Goal: Information Seeking & Learning: Learn about a topic

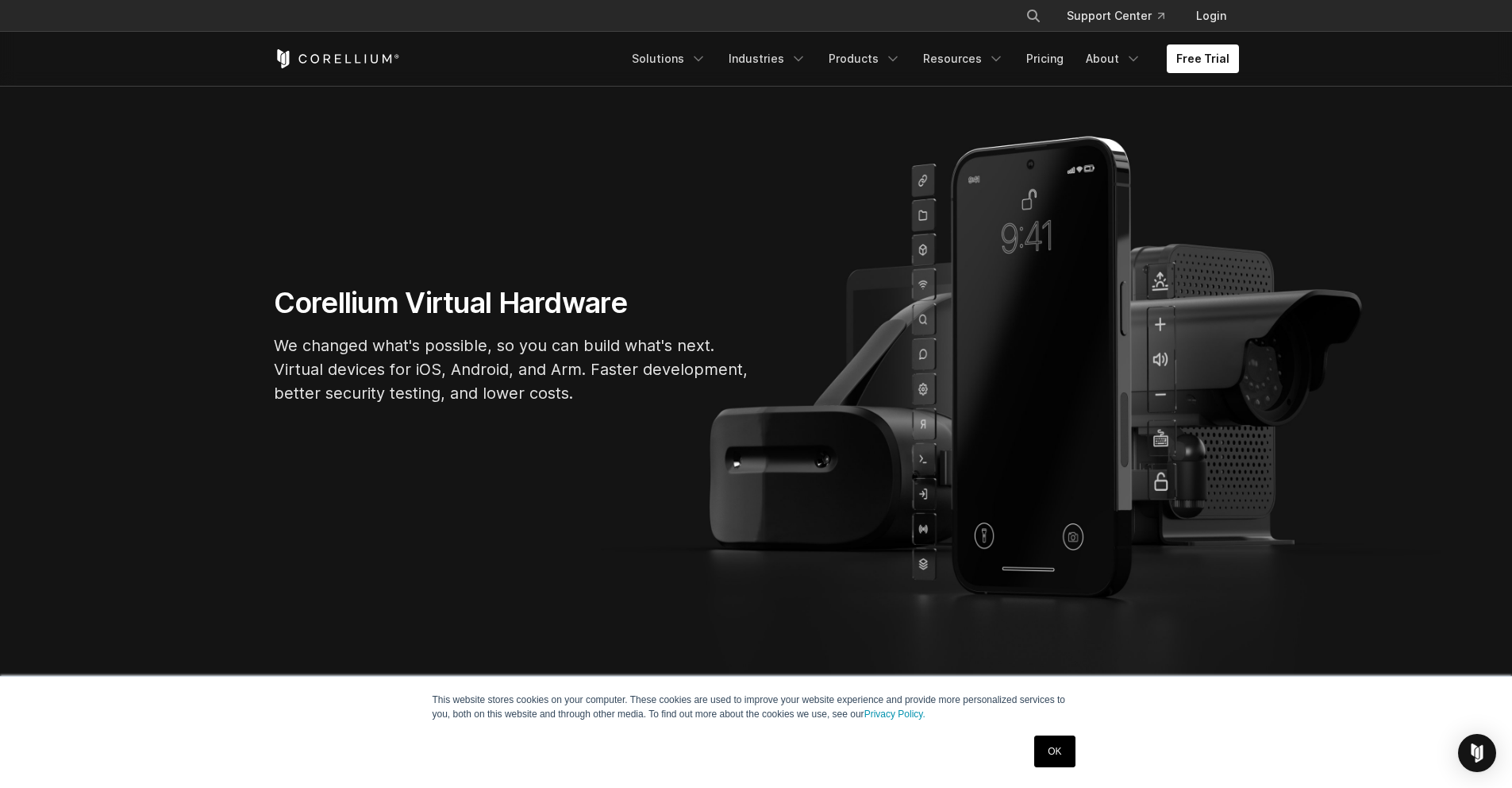
scroll to position [60, 0]
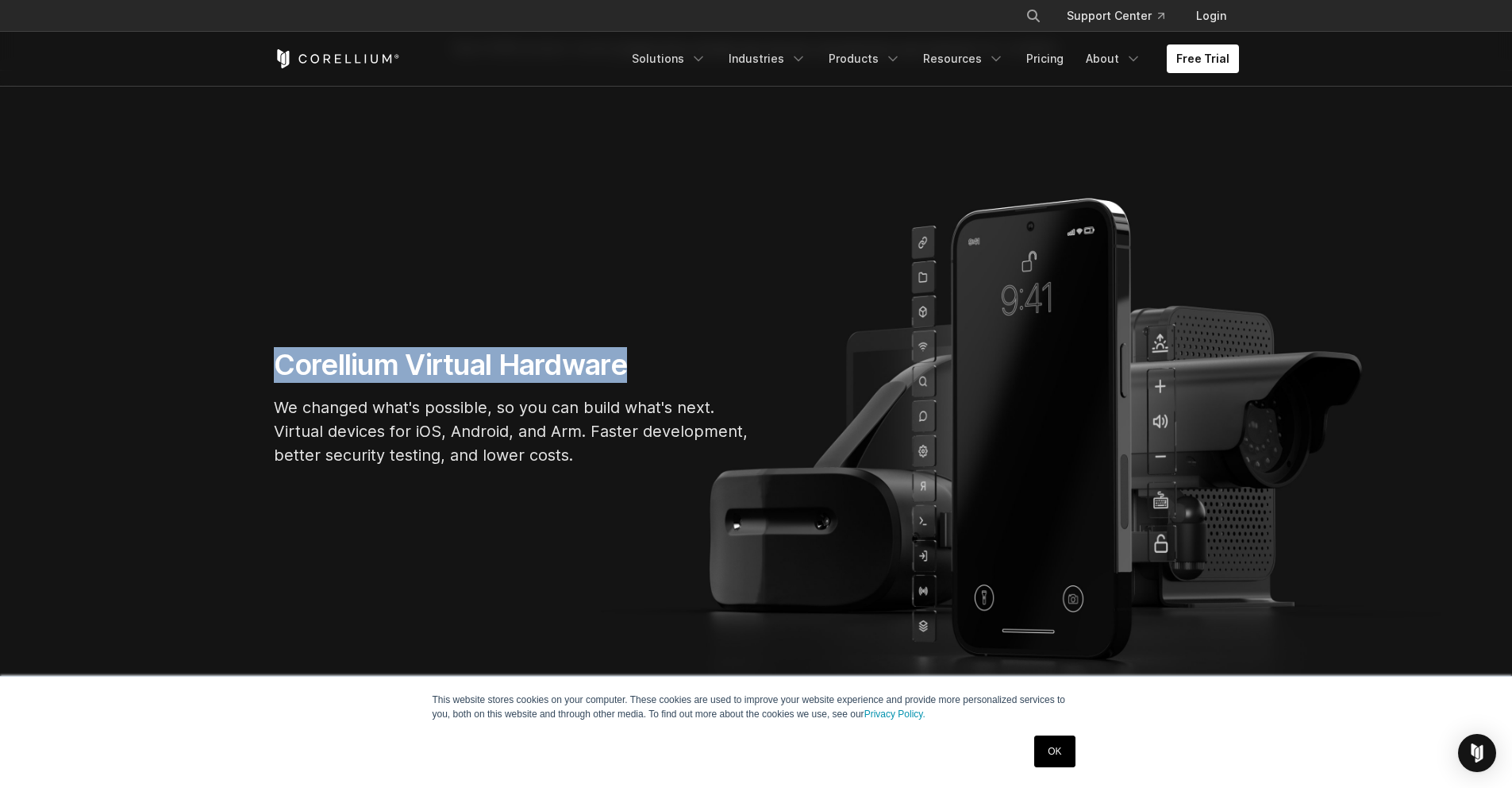
drag, startPoint x: 652, startPoint y: 369, endPoint x: 233, endPoint y: 351, distance: 419.4
click at [233, 351] on section "Corellium Virtual Hardware We changed what's possible, so you can build what's …" at bounding box center [756, 412] width 1512 height 685
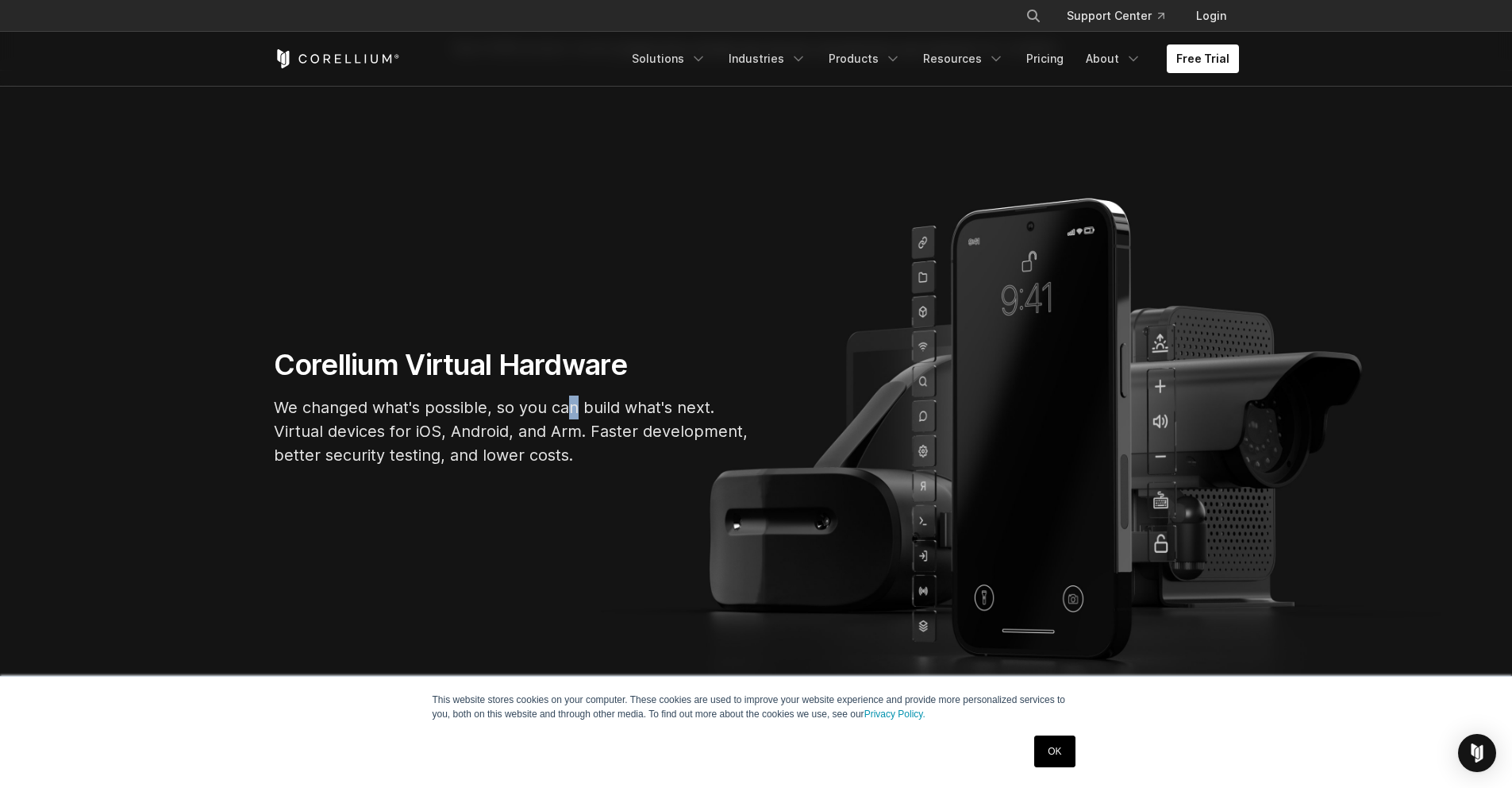
click at [572, 402] on p "We changed what's possible, so you can build what's next. Virtual devices for i…" at bounding box center [511, 430] width 476 height 71
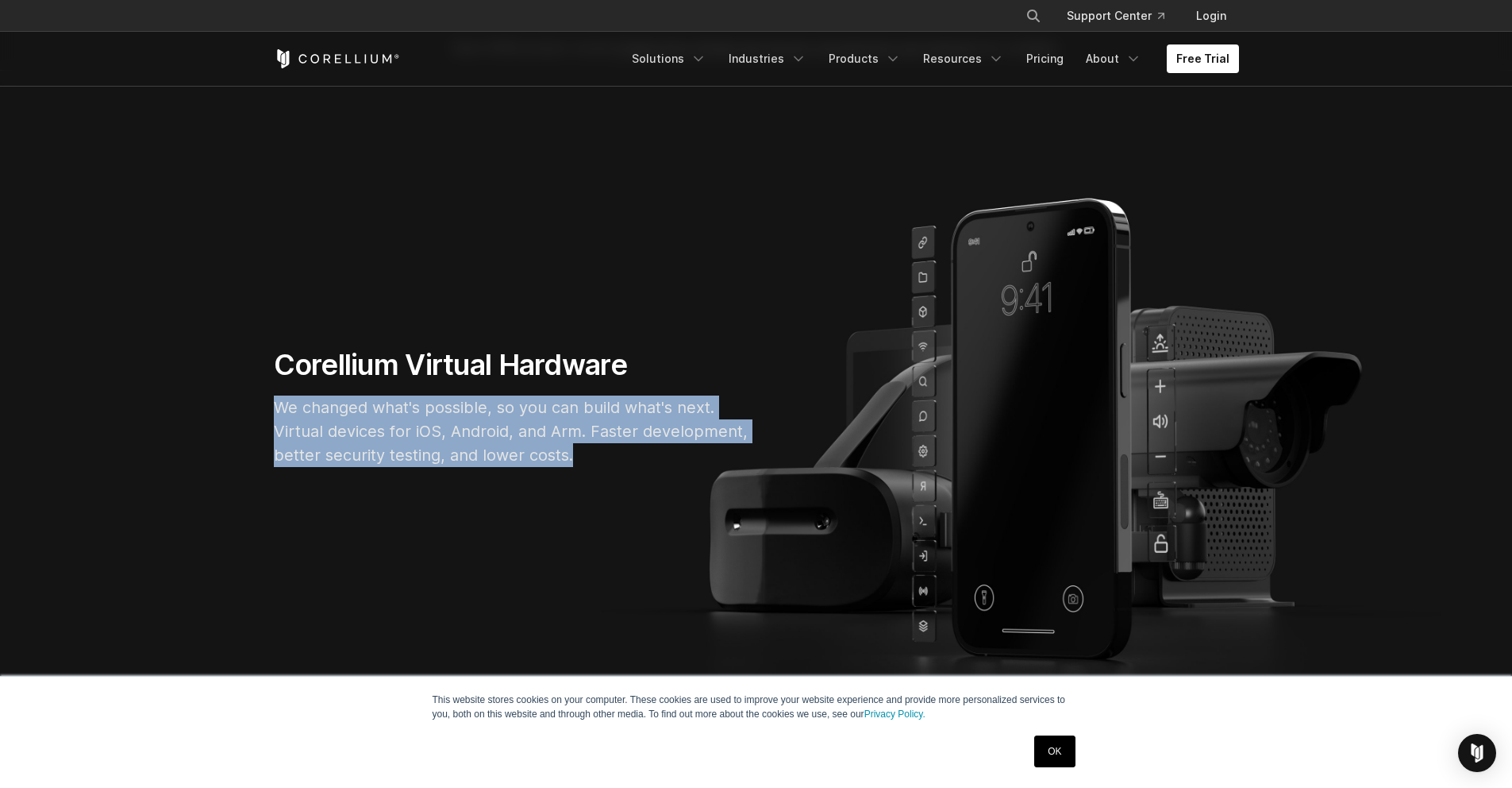
drag, startPoint x: 574, startPoint y: 454, endPoint x: 268, endPoint y: 399, distance: 310.9
click at [268, 399] on div "Corellium Virtual Hardware We changed what's possible, so you can build what's …" at bounding box center [512, 412] width 508 height 132
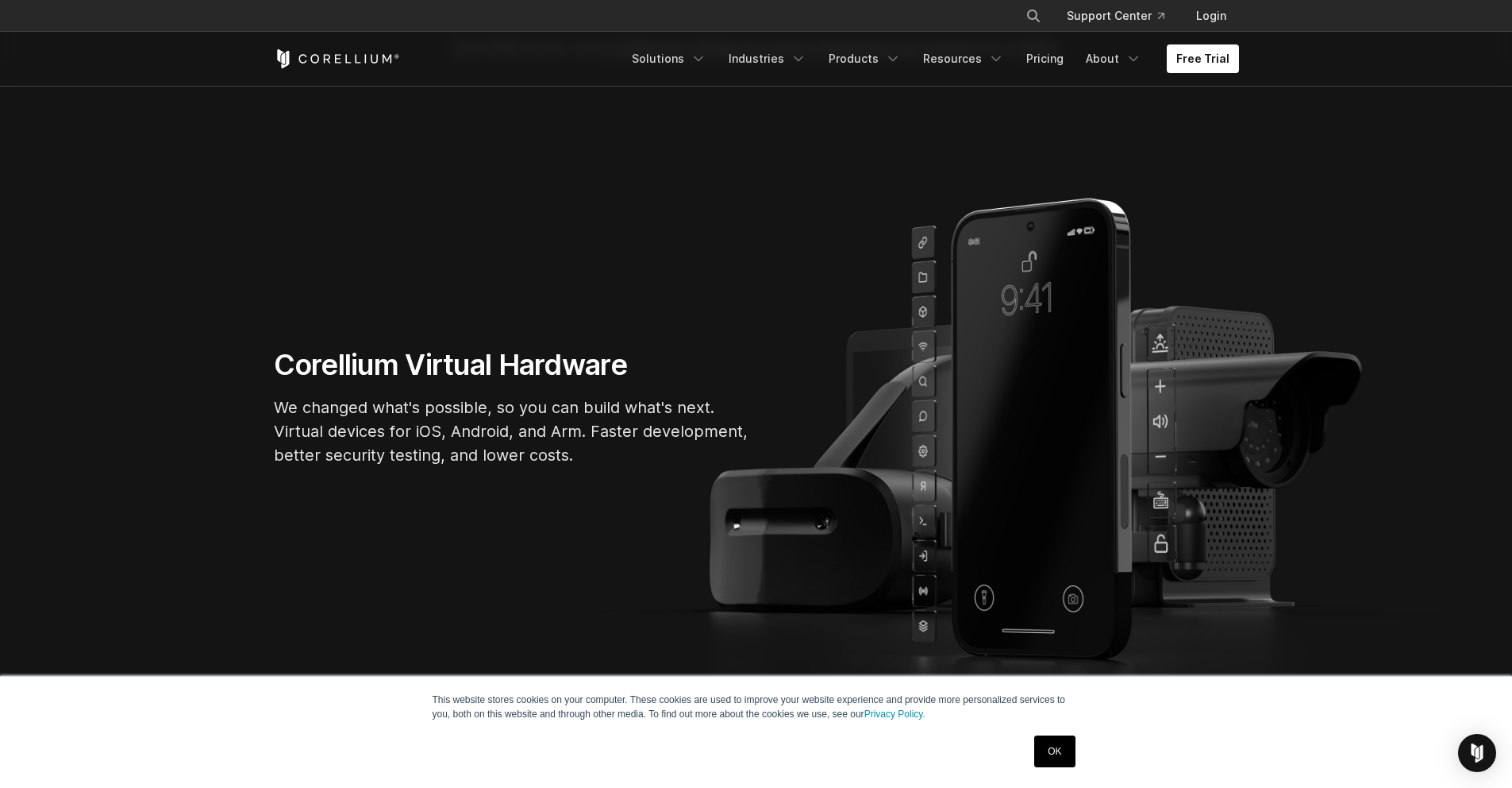
click at [480, 340] on section "Corellium Virtual Hardware We changed what's possible, so you can build what's …" at bounding box center [756, 412] width 1512 height 685
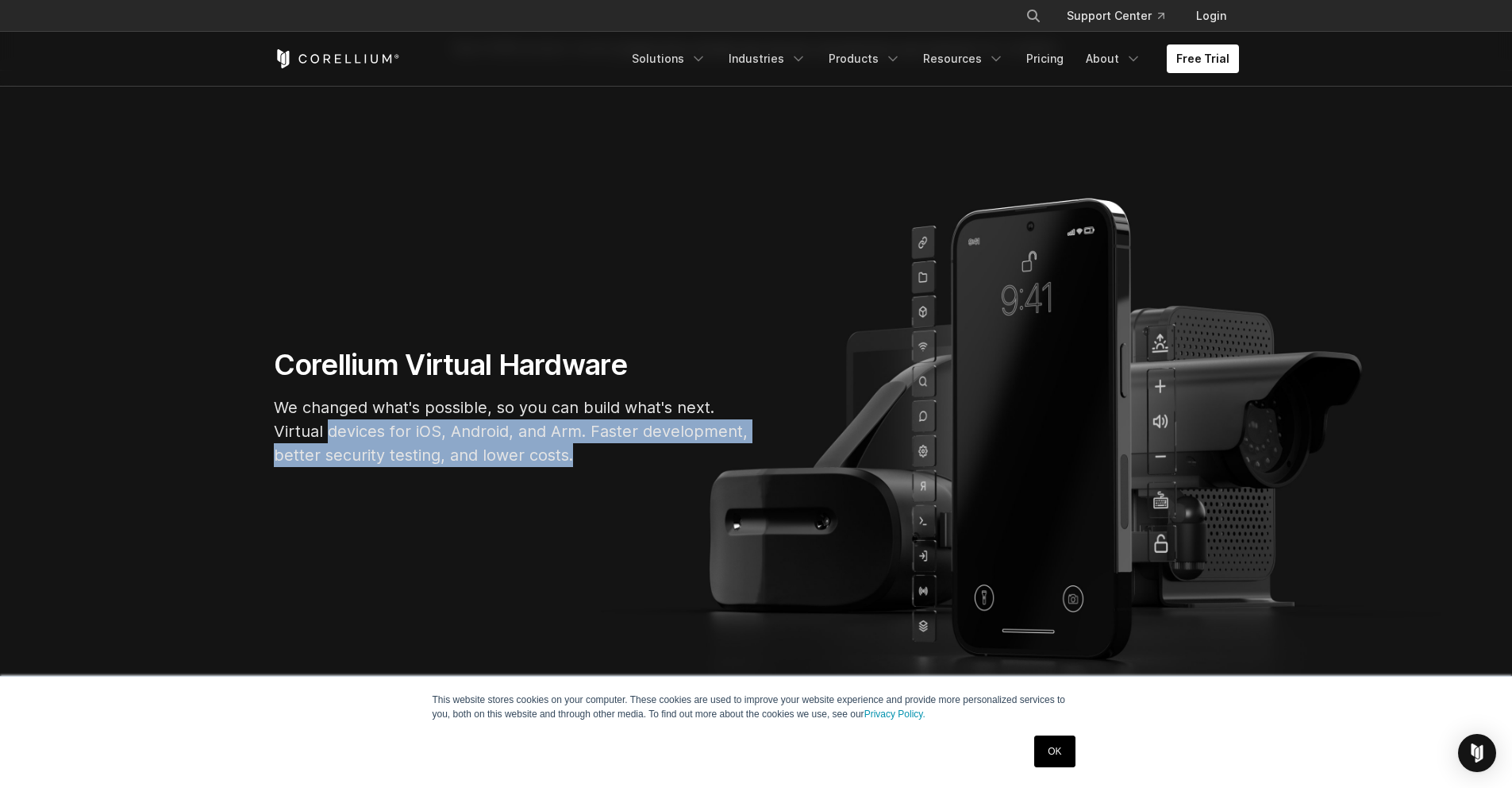
drag, startPoint x: 346, startPoint y: 426, endPoint x: 115, endPoint y: 421, distance: 231.1
click at [294, 428] on p "We changed what's possible, so you can build what's next. Virtual devices for i…" at bounding box center [511, 430] width 476 height 71
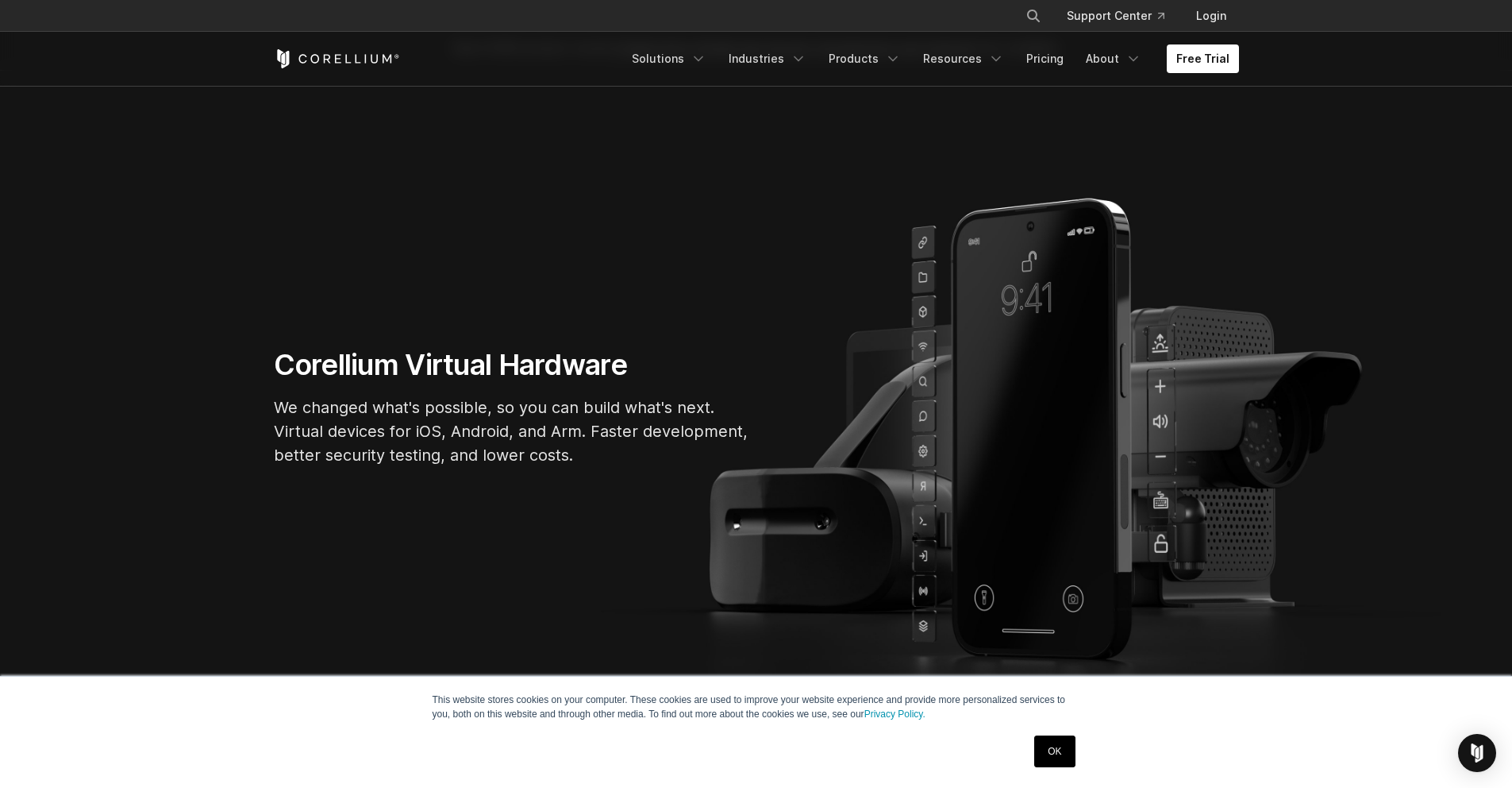
click at [713, 177] on section "Corellium Virtual Hardware We changed what's possible, so you can build what's …" at bounding box center [756, 412] width 1512 height 685
click at [685, 59] on link "Solutions" at bounding box center [669, 59] width 94 height 29
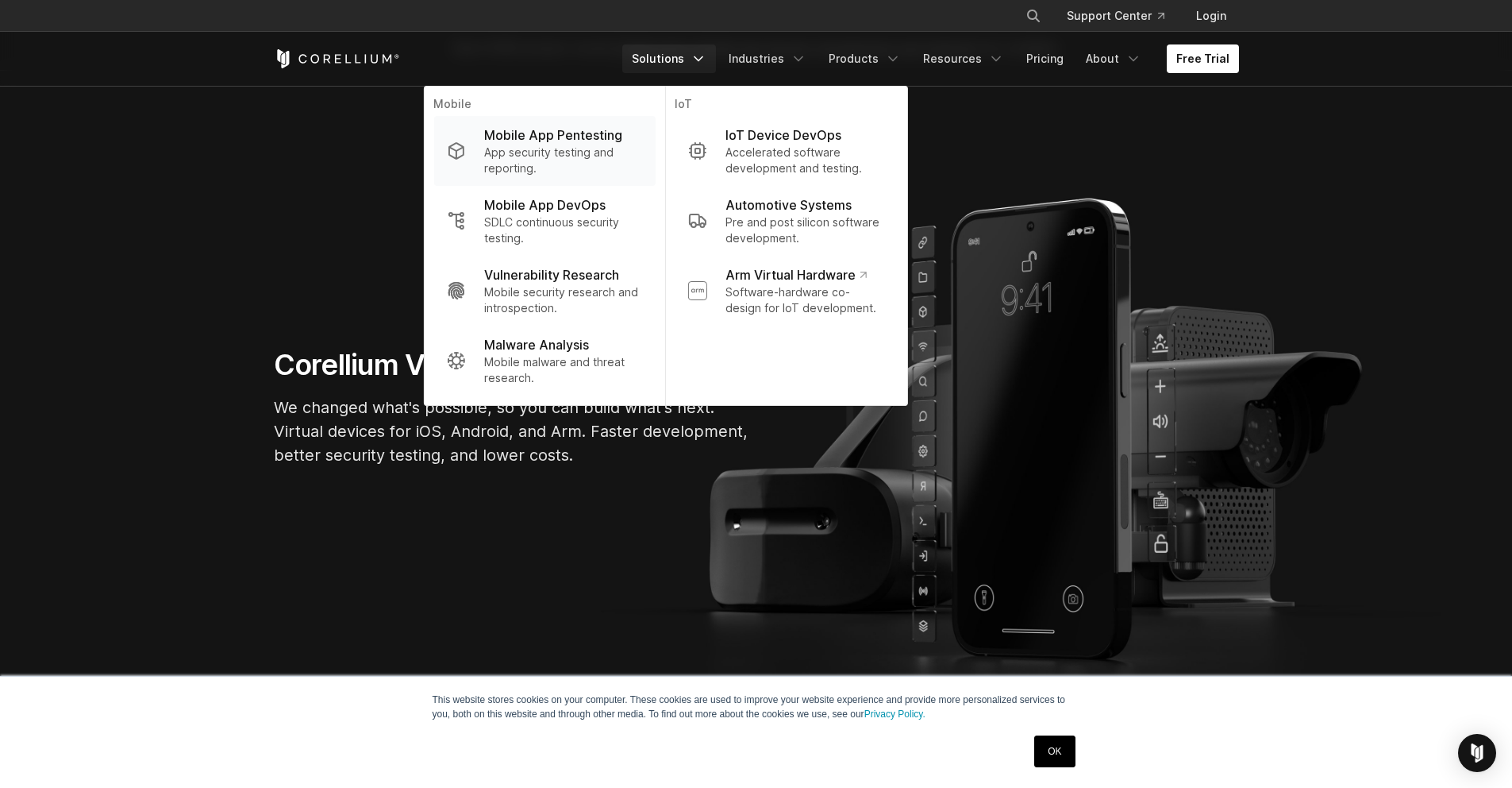
click at [629, 144] on p "App security testing and reporting." at bounding box center [562, 159] width 158 height 32
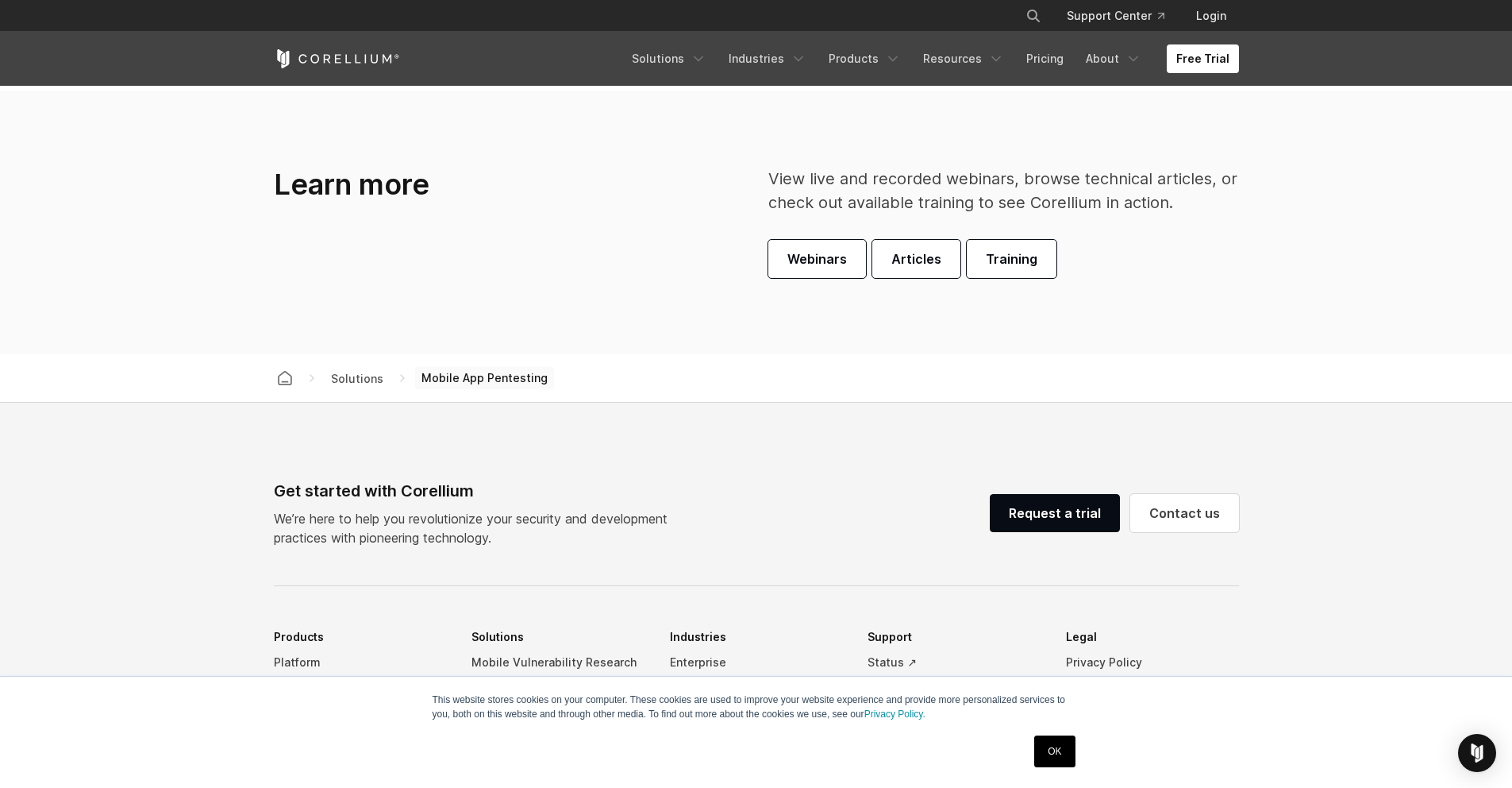
scroll to position [4702, 0]
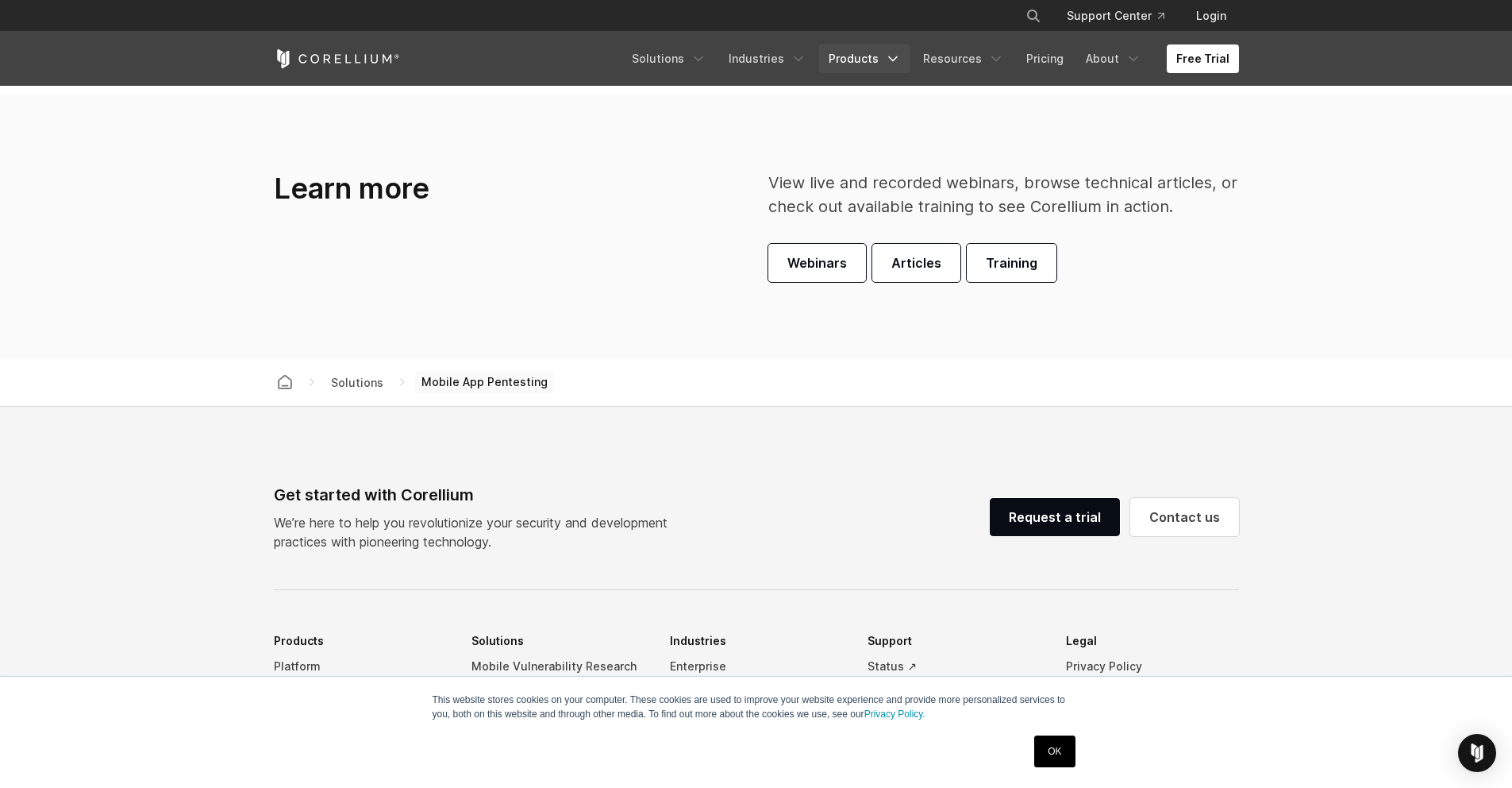
click at [893, 67] on link "Products" at bounding box center [864, 59] width 91 height 29
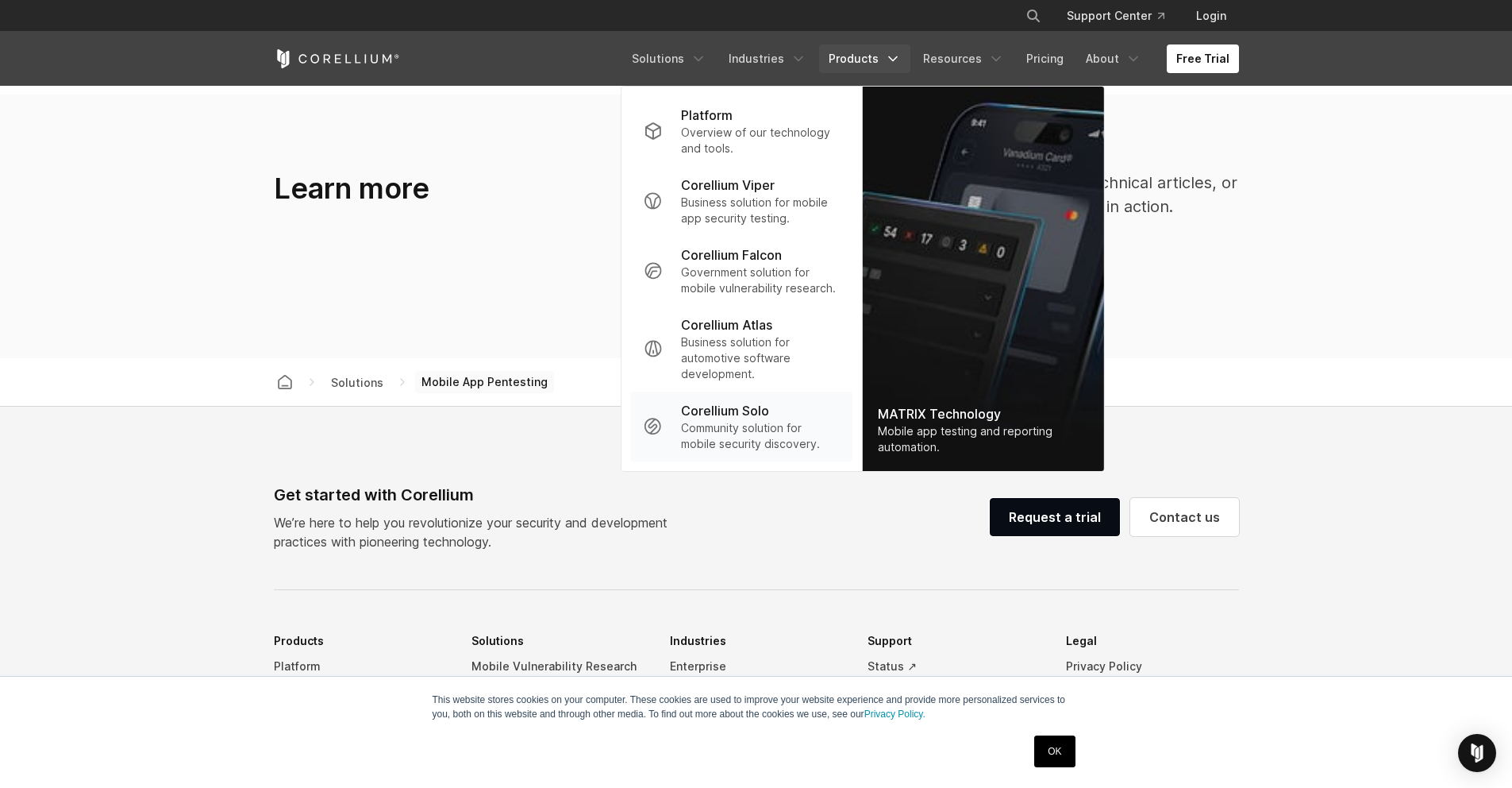
click at [804, 428] on p "Community solution for mobile security discovery." at bounding box center [760, 435] width 158 height 32
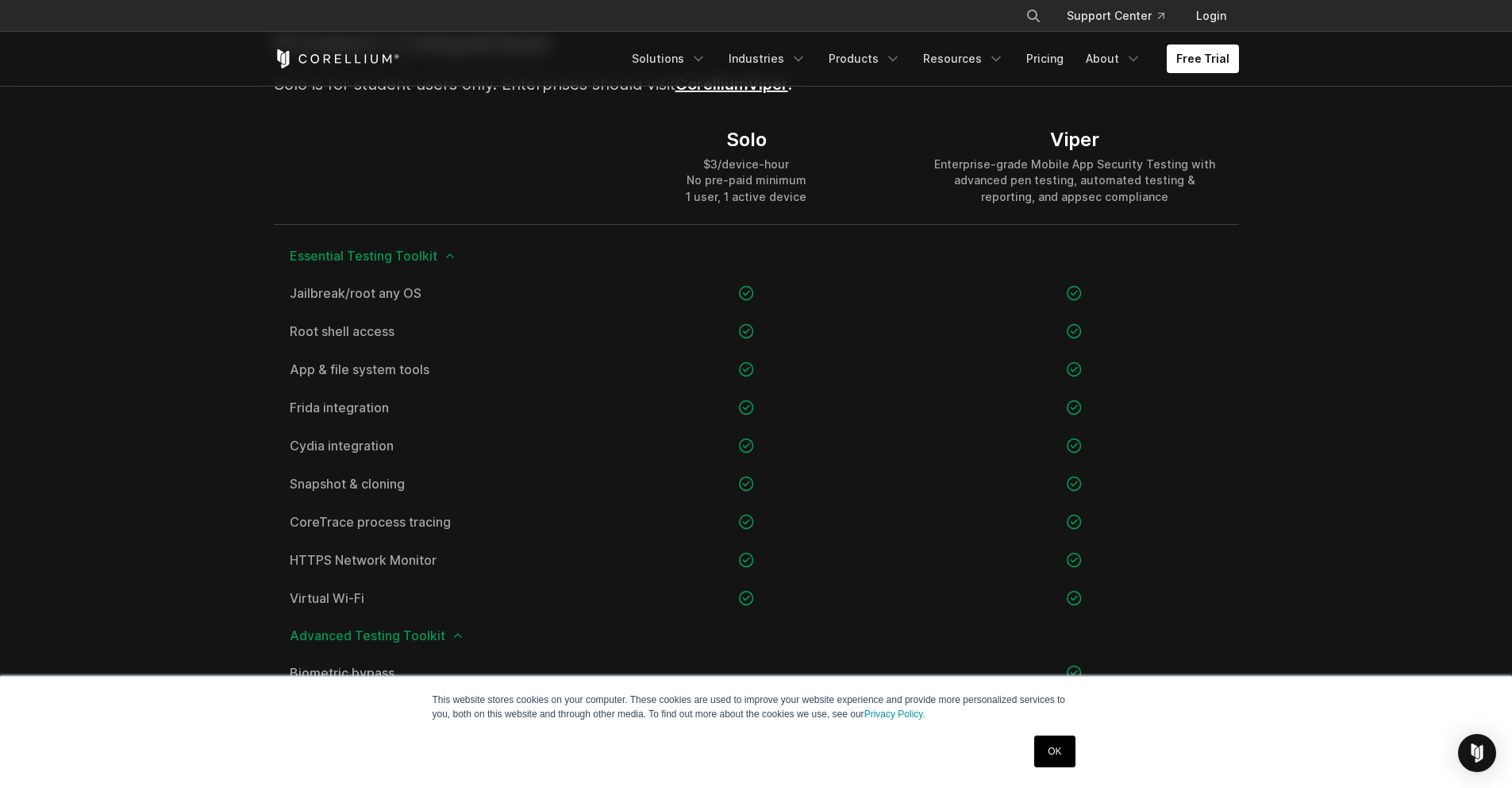
scroll to position [1131, 0]
click at [1111, 158] on div "Enterprise-grade Mobile App Security Testing with advanced pen testing, automat…" at bounding box center [1074, 181] width 296 height 48
drag, startPoint x: 1096, startPoint y: 138, endPoint x: 1063, endPoint y: 138, distance: 33.0
click at [1090, 138] on div "Viper" at bounding box center [1074, 140] width 296 height 23
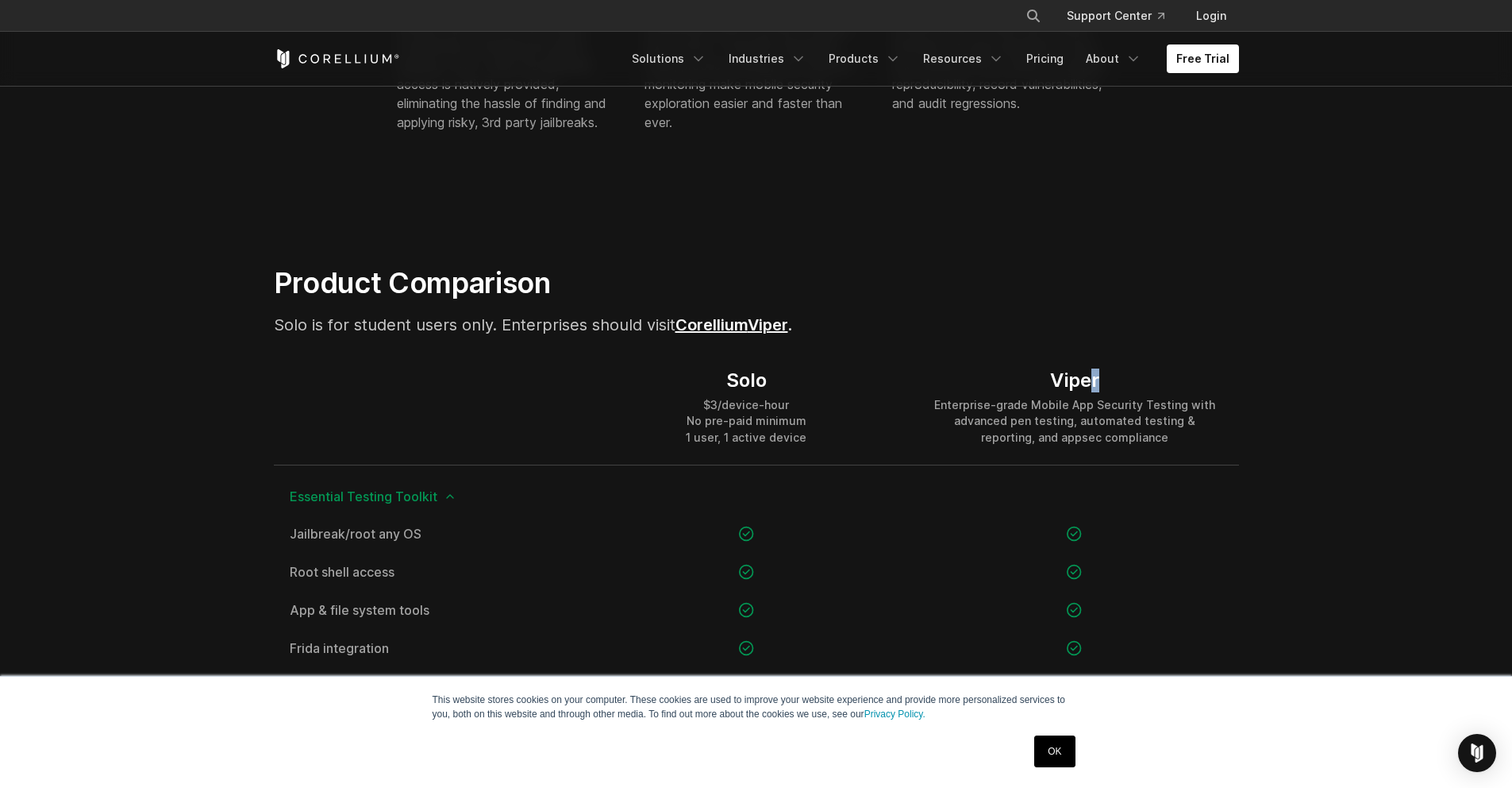
scroll to position [829, 0]
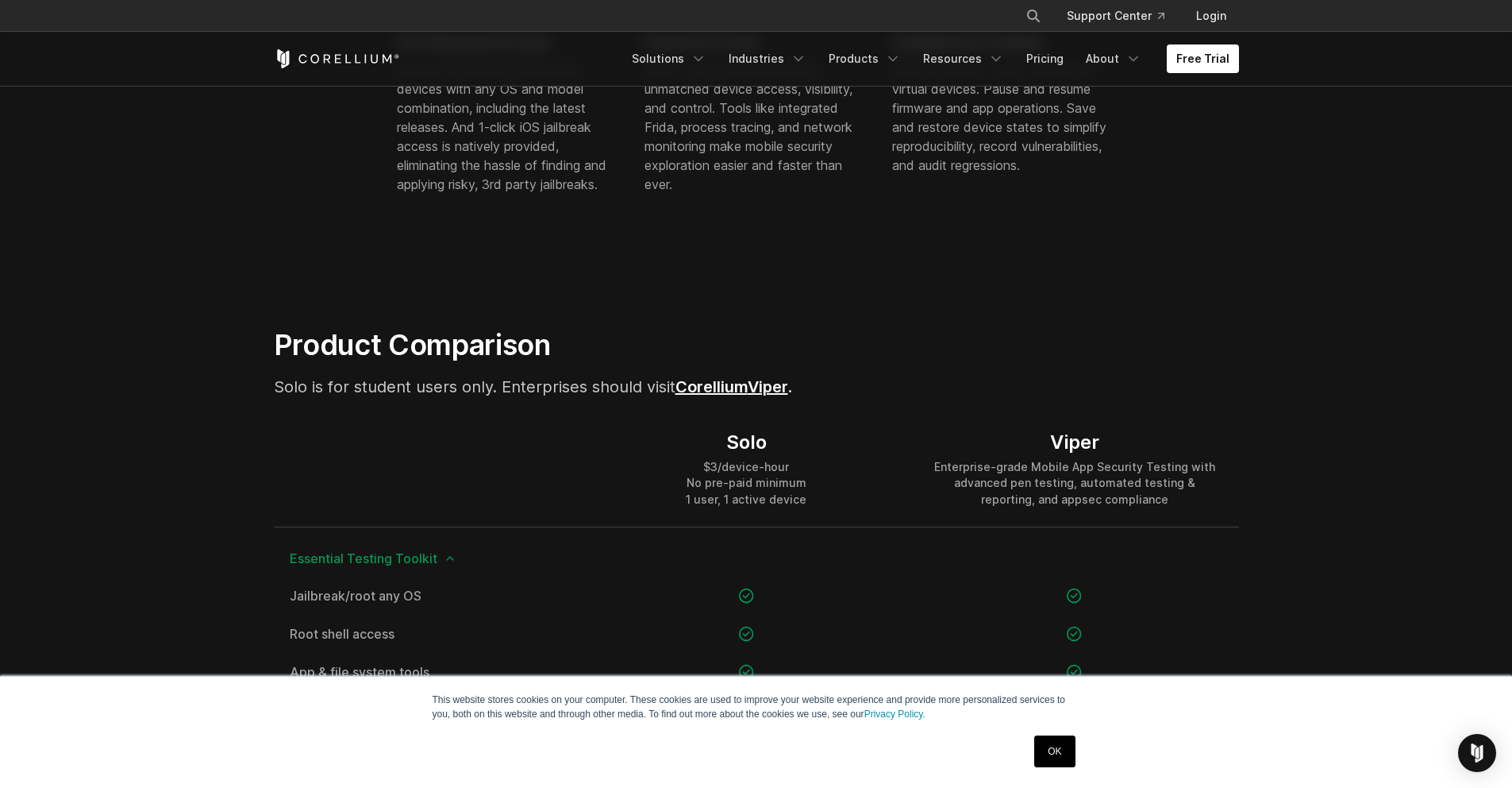
click at [1050, 343] on div "Product Comparison Solo is for student users only. Enterprises should visit Cor…" at bounding box center [756, 368] width 996 height 84
click at [1113, 247] on section "Capabilities On-Demand Access Spin-up virtual iOS and Android devices with any …" at bounding box center [756, 15] width 1512 height 521
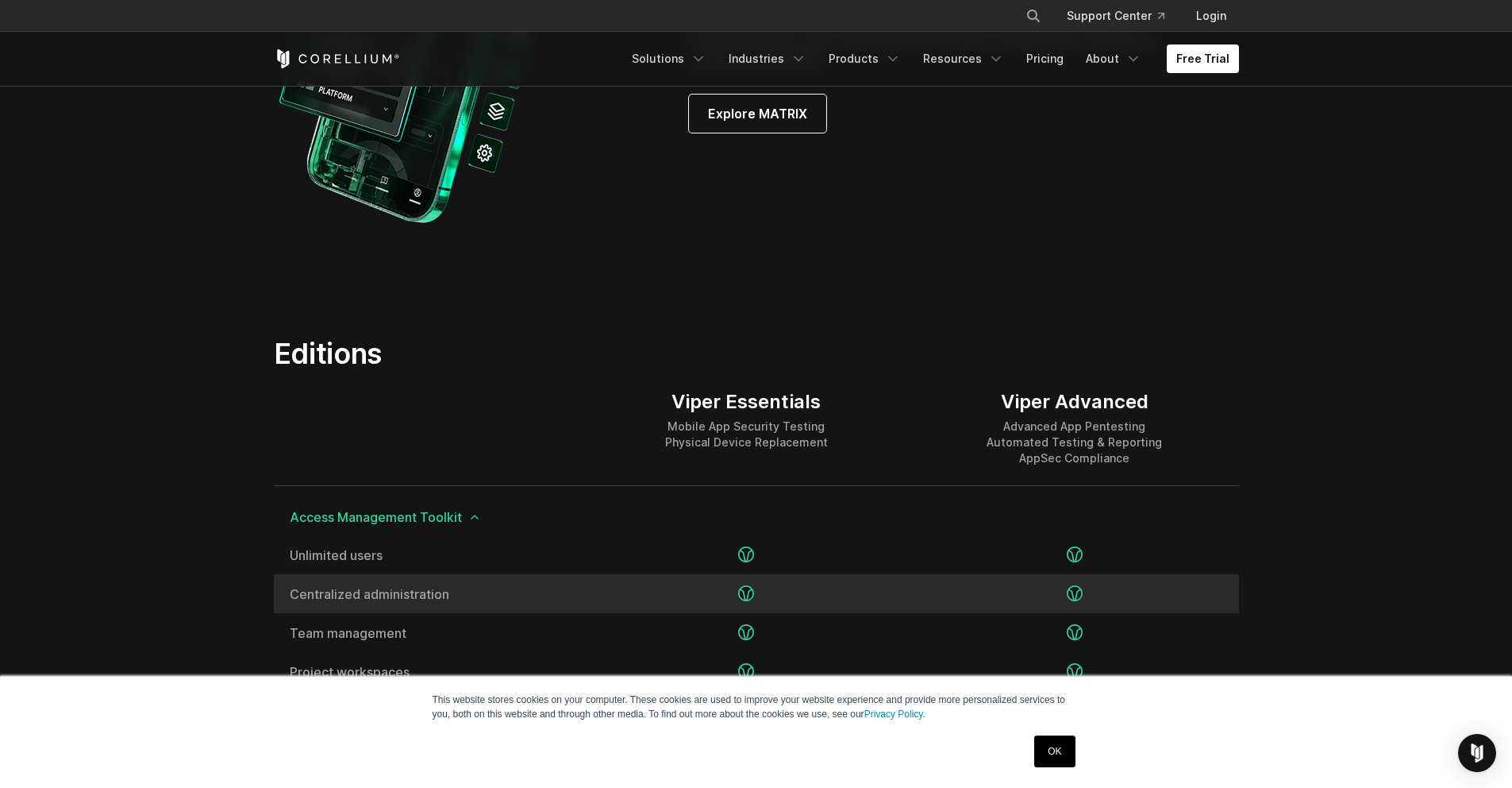
scroll to position [2396, 0]
